Goal: Task Accomplishment & Management: Manage account settings

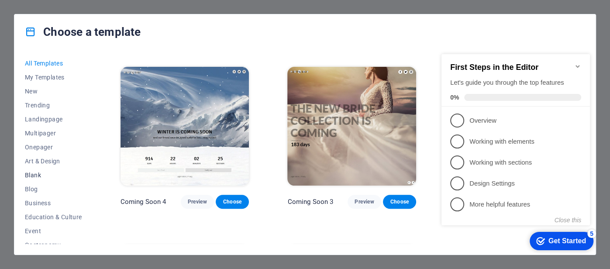
scroll to position [161, 0]
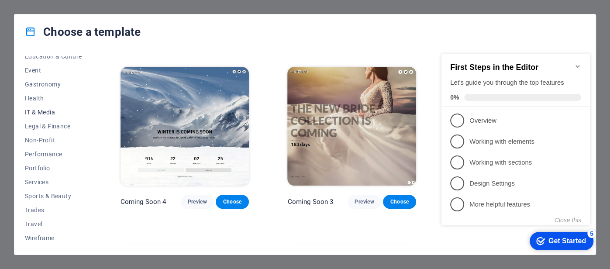
click at [50, 114] on span "IT & Media" at bounding box center [53, 112] width 57 height 7
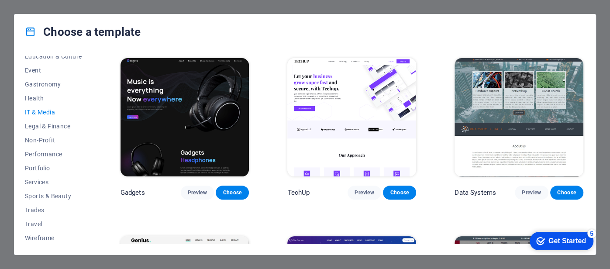
scroll to position [176, 0]
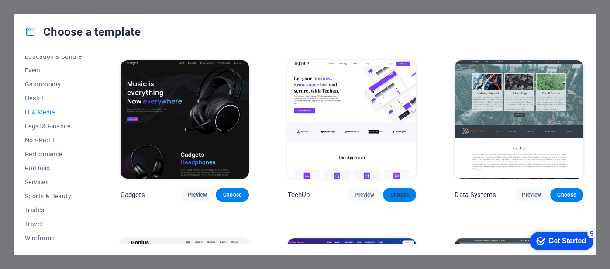
click at [402, 198] on button "Choose" at bounding box center [399, 195] width 33 height 14
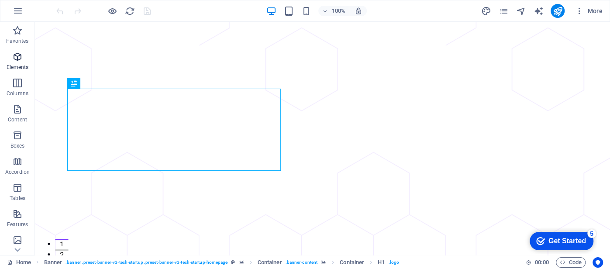
scroll to position [159, 0]
click at [20, 189] on icon "button" at bounding box center [17, 185] width 10 height 10
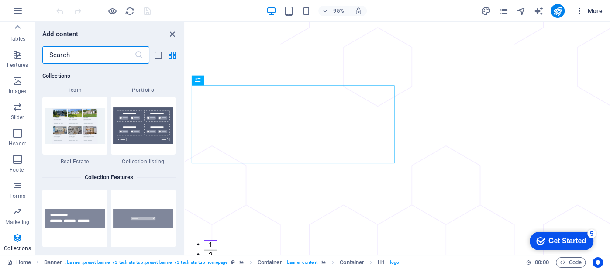
click at [596, 9] on span "More" at bounding box center [589, 11] width 28 height 9
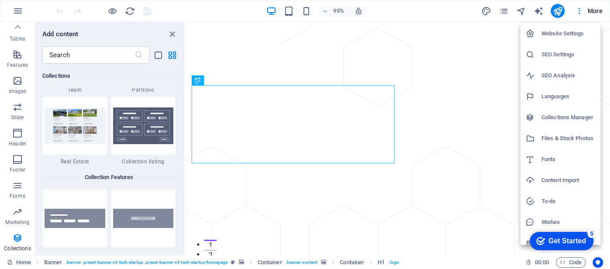
click at [570, 34] on h6 "Website Settings" at bounding box center [568, 33] width 54 height 10
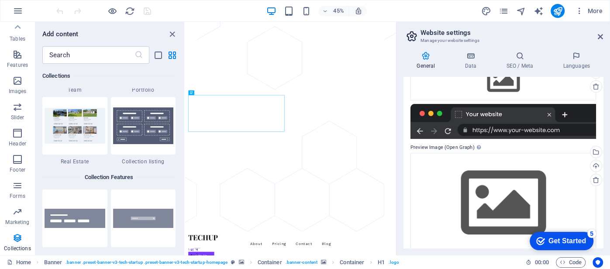
scroll to position [126, 0]
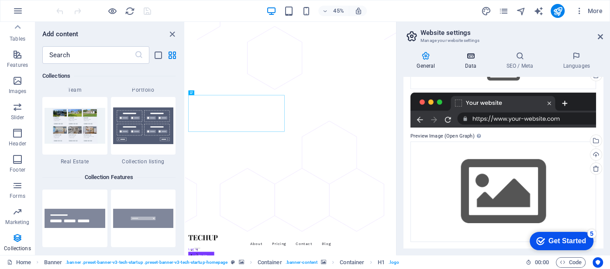
click at [461, 54] on icon at bounding box center [470, 56] width 38 height 9
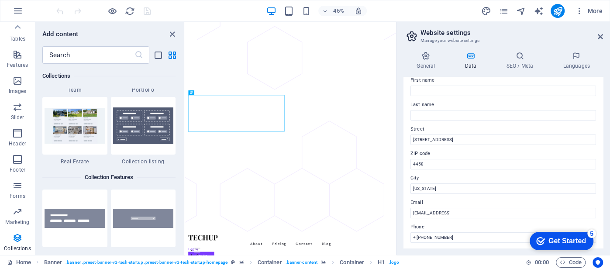
scroll to position [0, 0]
